Goal: Task Accomplishment & Management: Manage account settings

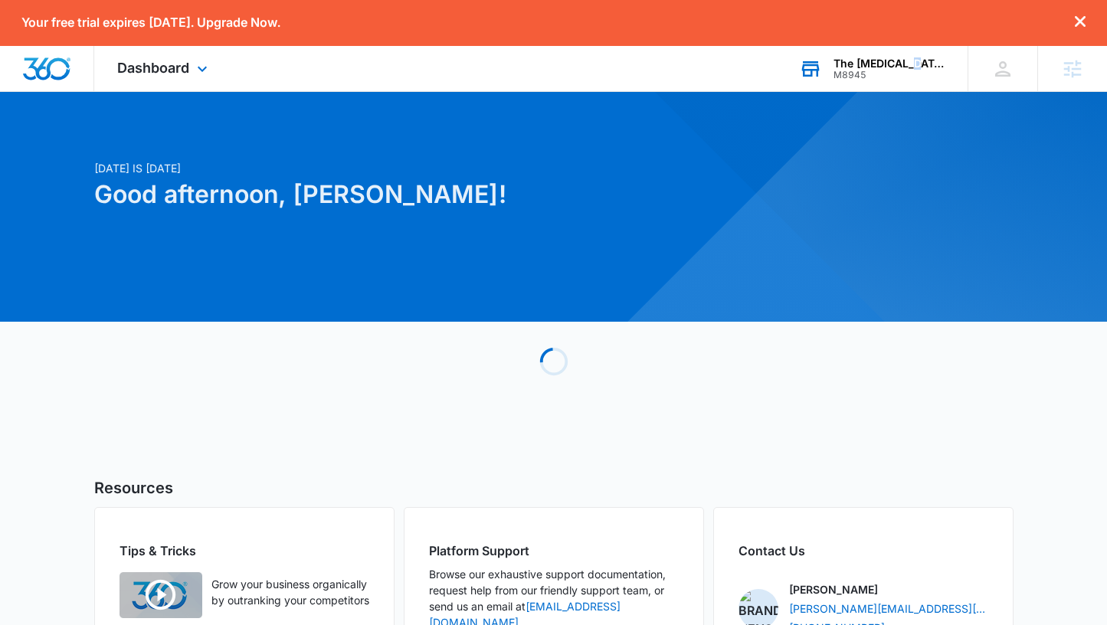
click at [913, 67] on div "The [MEDICAL_DATA] Academy" at bounding box center [890, 63] width 112 height 12
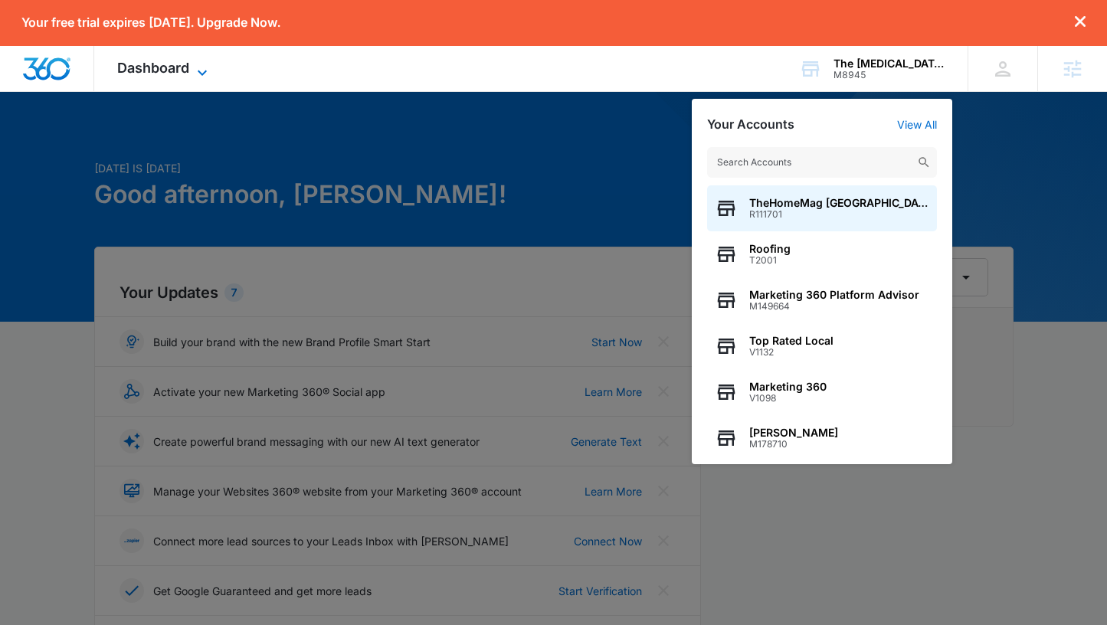
click at [198, 69] on icon at bounding box center [202, 73] width 18 height 18
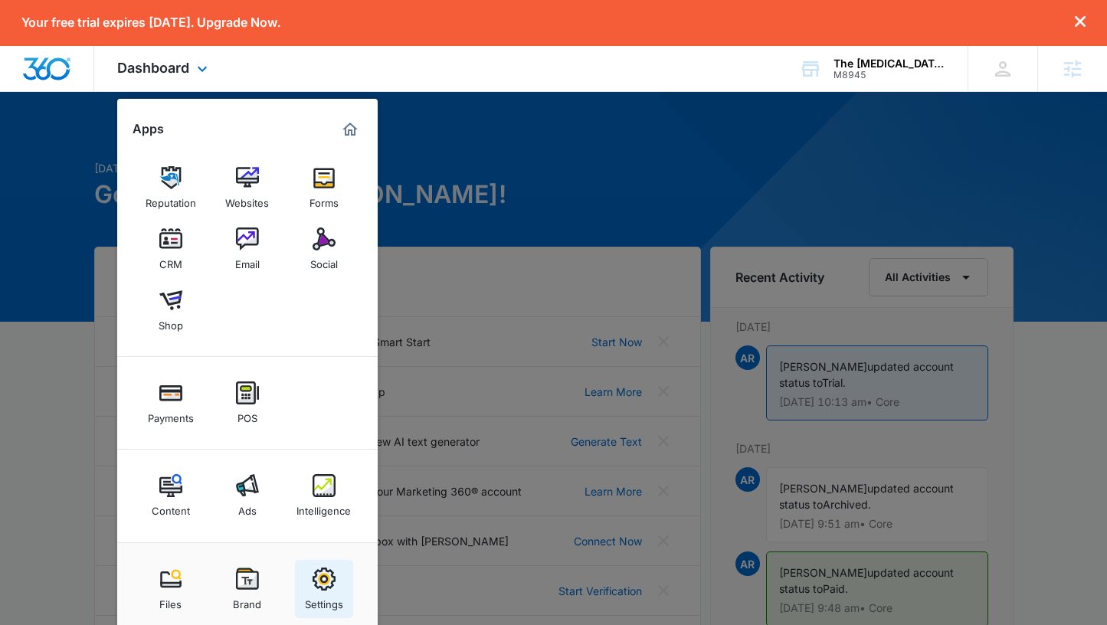
click at [322, 575] on img at bounding box center [324, 579] width 23 height 23
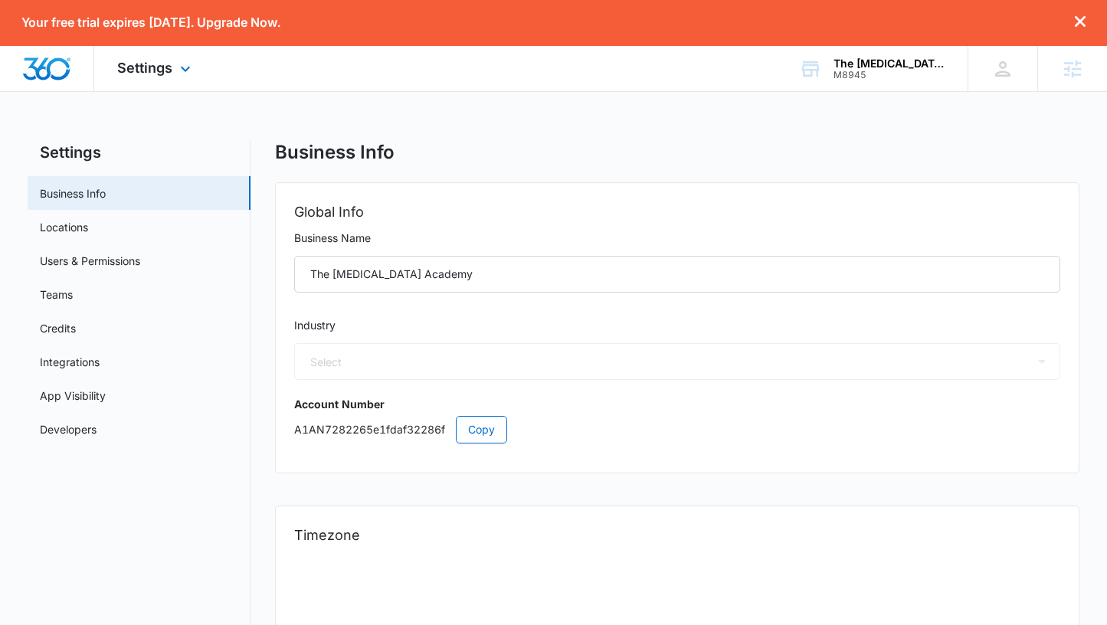
select select "26"
select select "US"
select select "America/[GEOGRAPHIC_DATA]"
click at [84, 268] on link "Users & Permissions" at bounding box center [90, 261] width 100 height 16
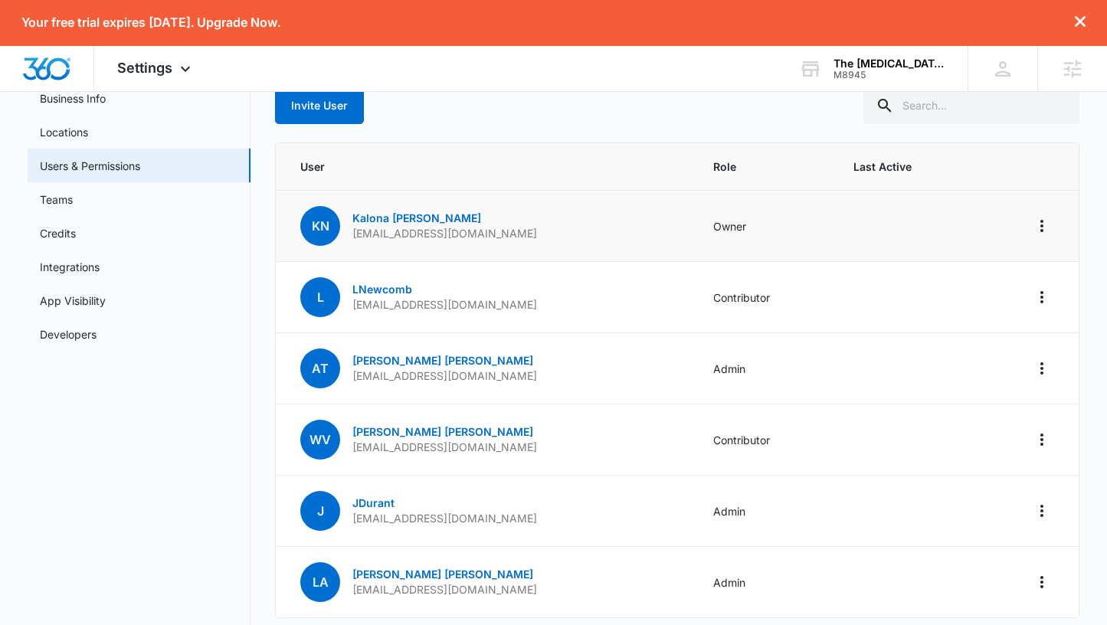
scroll to position [159, 0]
